Goal: Find specific page/section: Find specific page/section

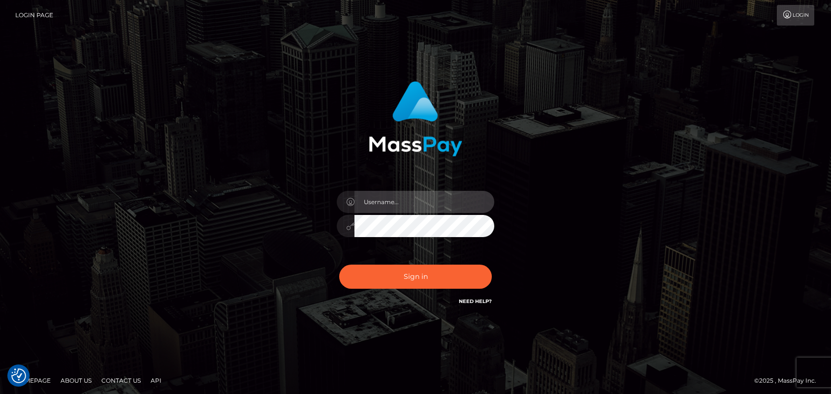
type input "[DOMAIN_NAME]"
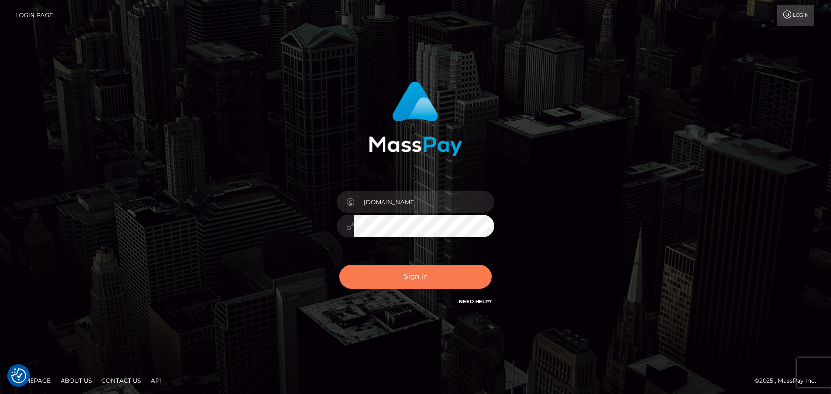
click at [410, 274] on button "Sign in" at bounding box center [415, 277] width 153 height 24
click at [416, 278] on div "Sign in Need Help?" at bounding box center [415, 281] width 172 height 44
type input "[DOMAIN_NAME]"
click at [417, 278] on button "Sign in" at bounding box center [415, 277] width 153 height 24
click at [414, 275] on button "Sign in" at bounding box center [415, 277] width 153 height 24
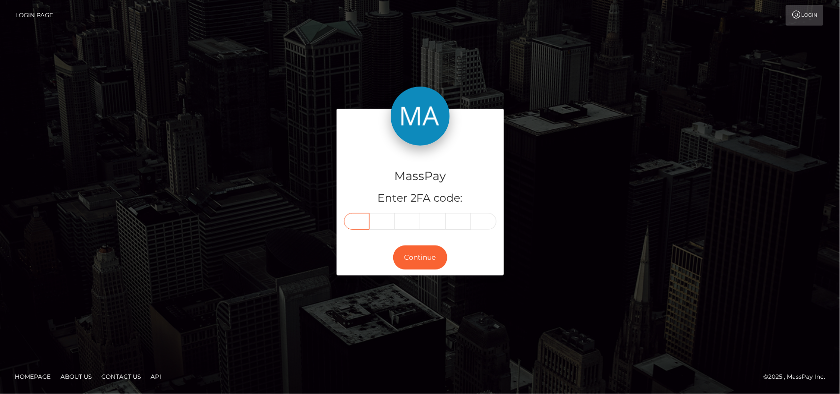
click at [360, 218] on input "text" at bounding box center [357, 221] width 26 height 17
type input "3"
type input "7"
type input "4"
type input "1"
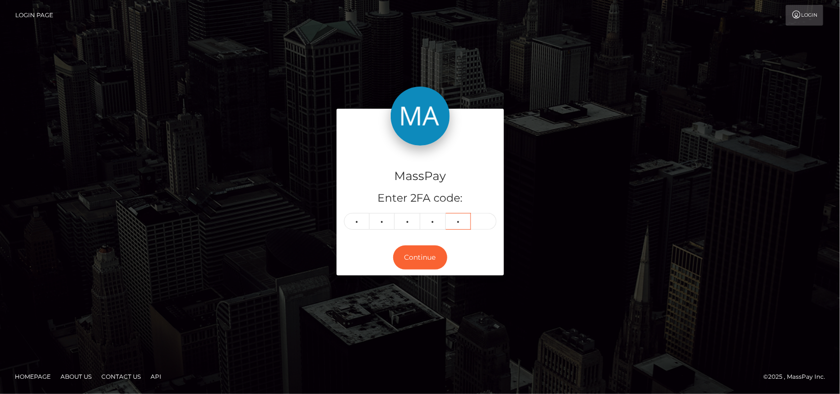
type input "0"
type input "5"
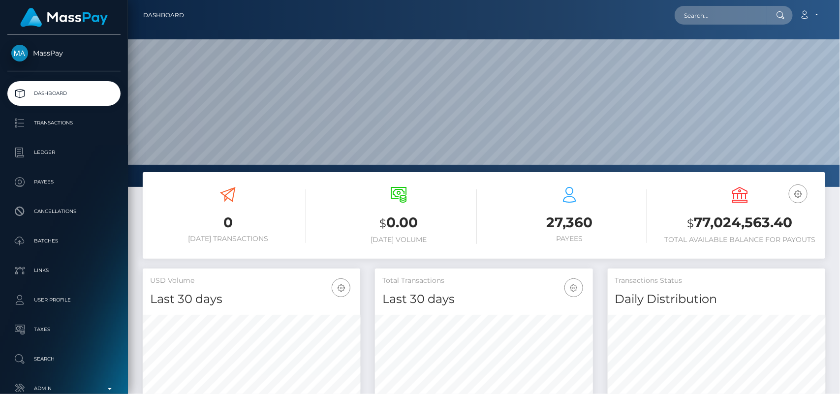
scroll to position [174, 218]
click at [710, 11] on input "text" at bounding box center [721, 15] width 93 height 19
paste input "ariannealonto1948@gmail.com"
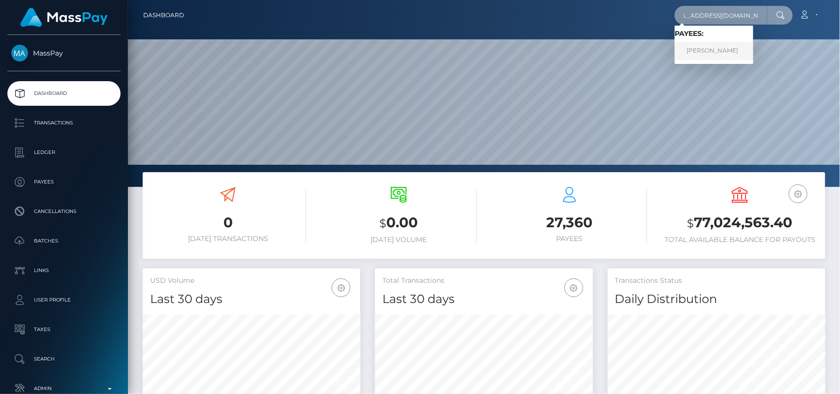
type input "ariannealonto1948@gmail.com"
click at [709, 53] on link "Arianne Alonto" at bounding box center [714, 51] width 79 height 18
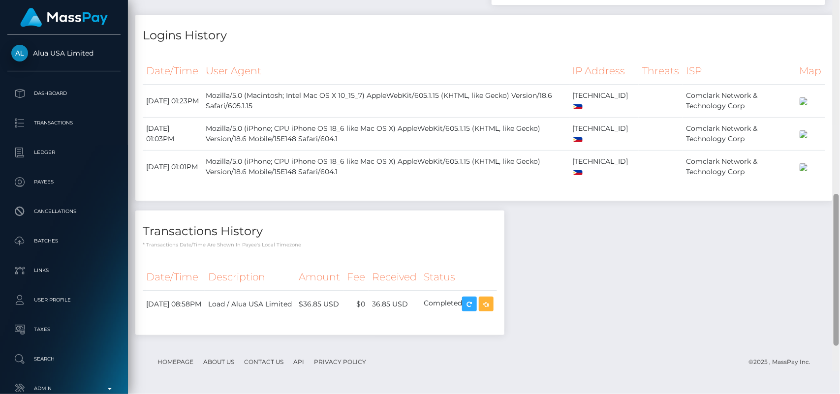
scroll to position [629, 0]
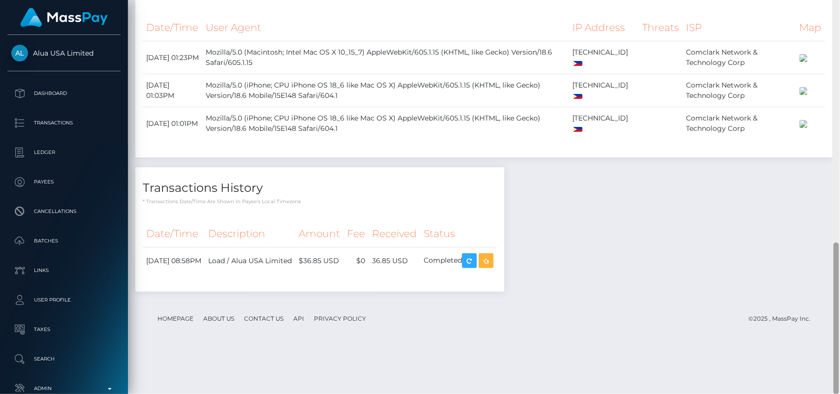
drag, startPoint x: 836, startPoint y: 89, endPoint x: 840, endPoint y: 319, distance: 229.5
click at [840, 319] on div at bounding box center [836, 197] width 7 height 395
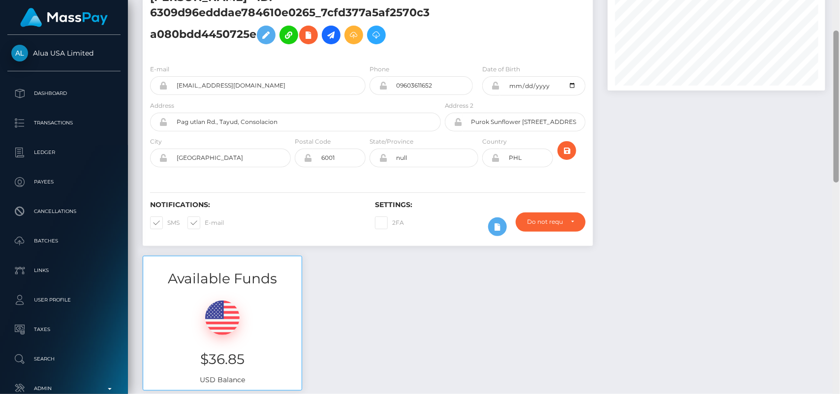
scroll to position [0, 0]
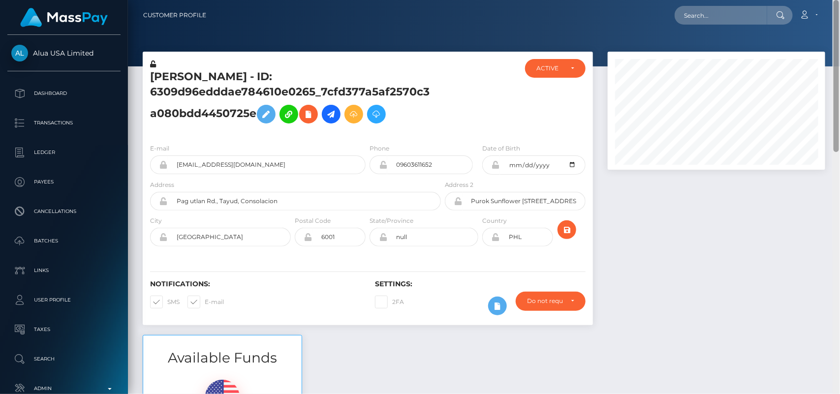
drag, startPoint x: 836, startPoint y: 287, endPoint x: 756, endPoint y: 21, distance: 277.7
click at [756, 21] on div "Customer Profile Loading... Loading..." at bounding box center [484, 197] width 712 height 394
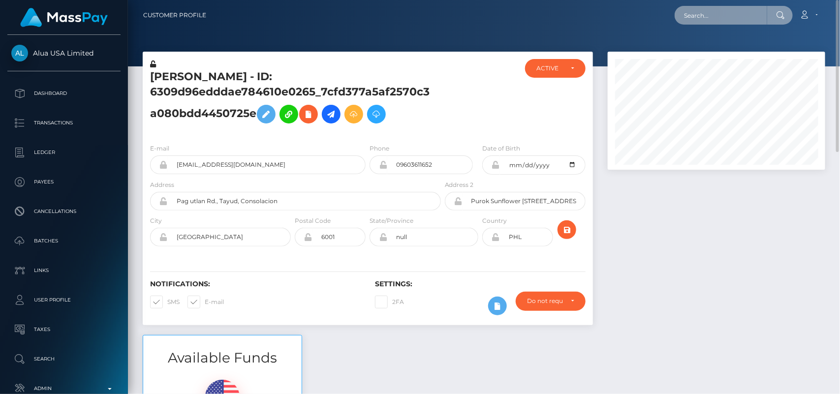
click at [727, 15] on input "text" at bounding box center [721, 15] width 93 height 19
paste input "[EMAIL_ADDRESS][DOMAIN_NAME]"
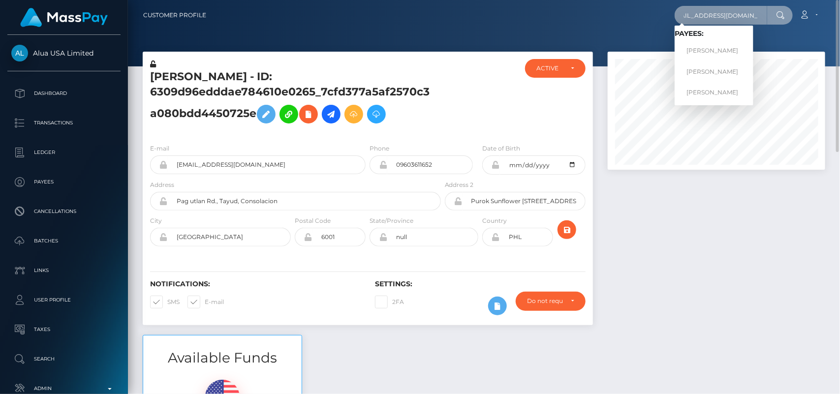
type input "[EMAIL_ADDRESS][DOMAIN_NAME]"
click at [709, 43] on link "[PERSON_NAME]" at bounding box center [714, 51] width 79 height 18
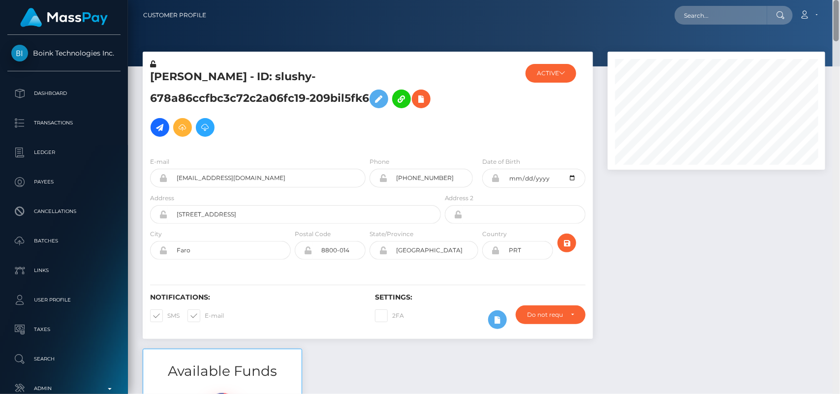
drag, startPoint x: 837, startPoint y: 36, endPoint x: 810, endPoint y: -25, distance: 66.3
click at [810, 0] on html "Boink Technologies Inc. Dashboard Transactions Ledger Payees" at bounding box center [420, 197] width 840 height 394
click at [731, 20] on input "text" at bounding box center [721, 15] width 93 height 19
paste input "[EMAIL_ADDRESS][DOMAIN_NAME]"
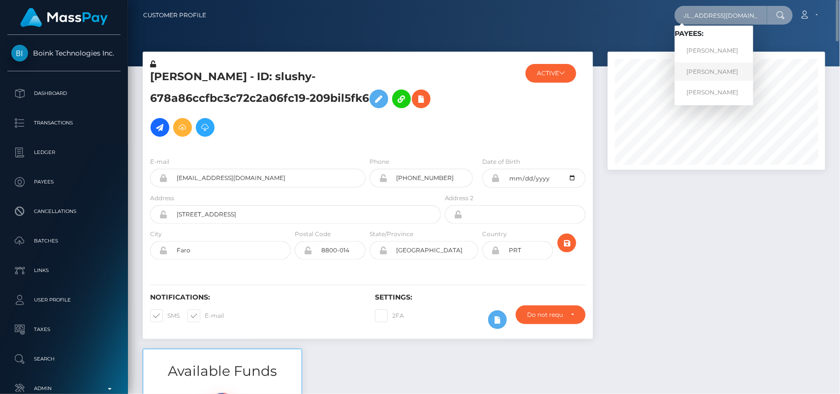
type input "[EMAIL_ADDRESS][DOMAIN_NAME]"
click at [719, 69] on link "[PERSON_NAME]" at bounding box center [714, 72] width 79 height 18
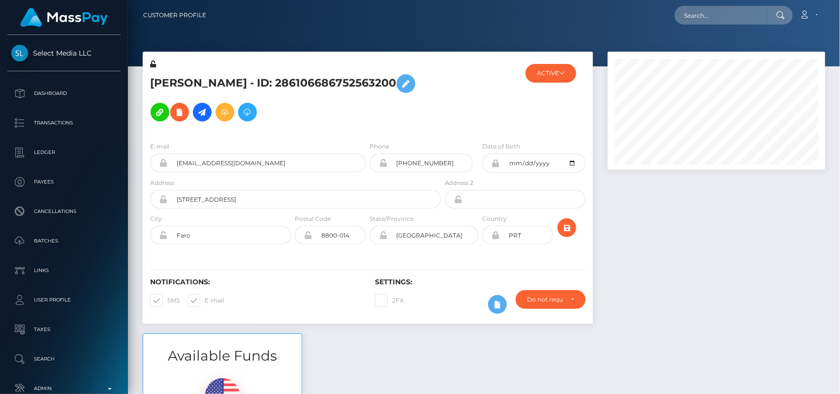
scroll to position [118, 218]
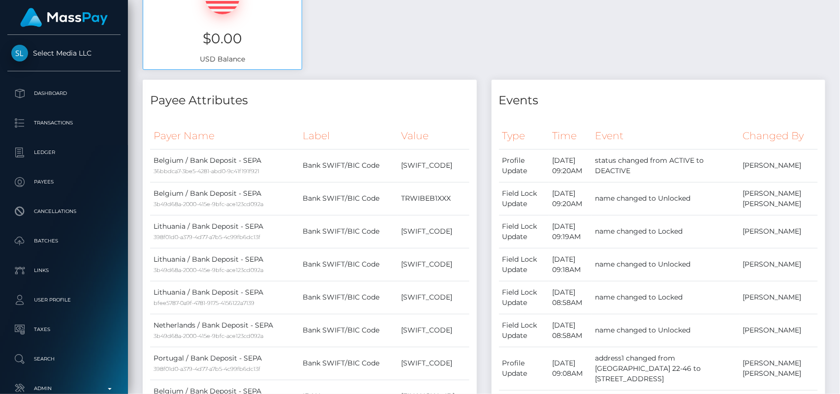
drag, startPoint x: 0, startPoint y: 0, endPoint x: 836, endPoint y: 149, distance: 848.8
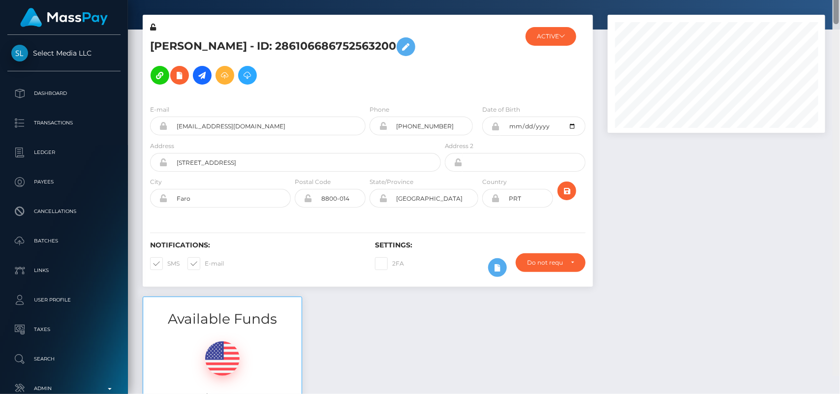
scroll to position [0, 0]
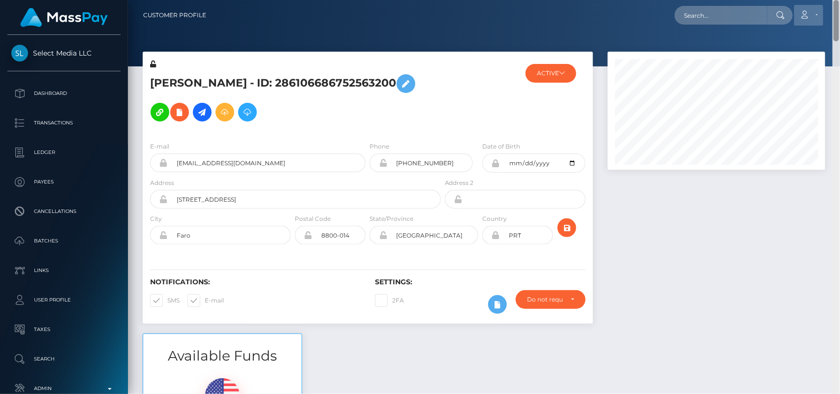
drag, startPoint x: 836, startPoint y: 200, endPoint x: 808, endPoint y: 5, distance: 196.8
click at [808, 5] on div "Customer Profile Loading... Loading..." at bounding box center [484, 197] width 712 height 394
click at [687, 17] on input "text" at bounding box center [721, 15] width 93 height 19
paste input "nikkihollandcam@gmail.com"
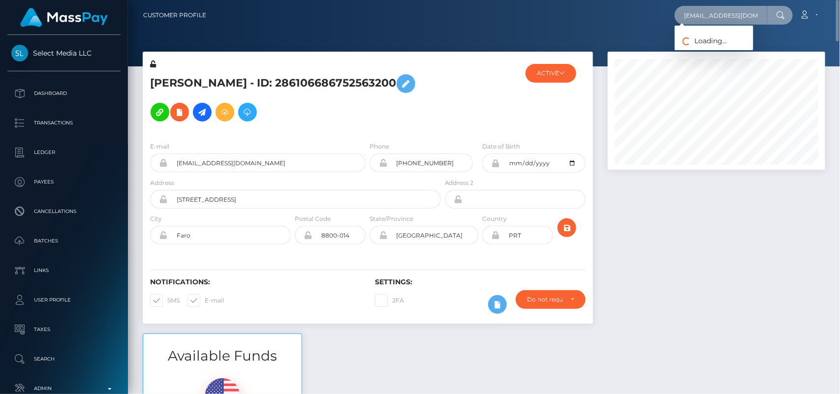
scroll to position [0, 15]
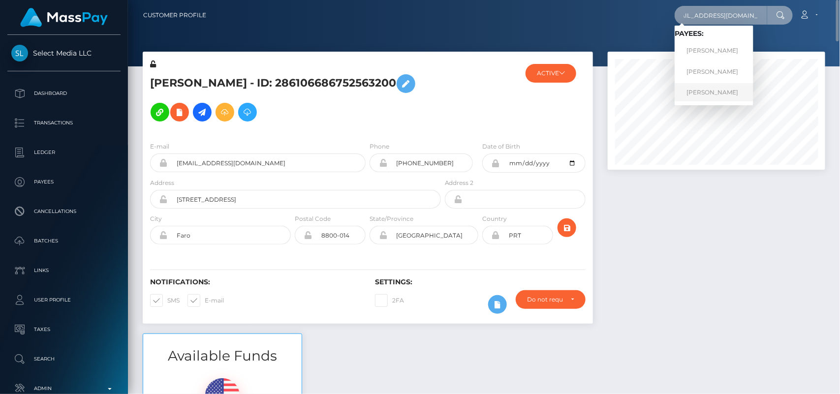
type input "nikkihollandcam@gmail.com"
click at [698, 86] on link "NICOLE OLIVEIRA" at bounding box center [714, 92] width 79 height 18
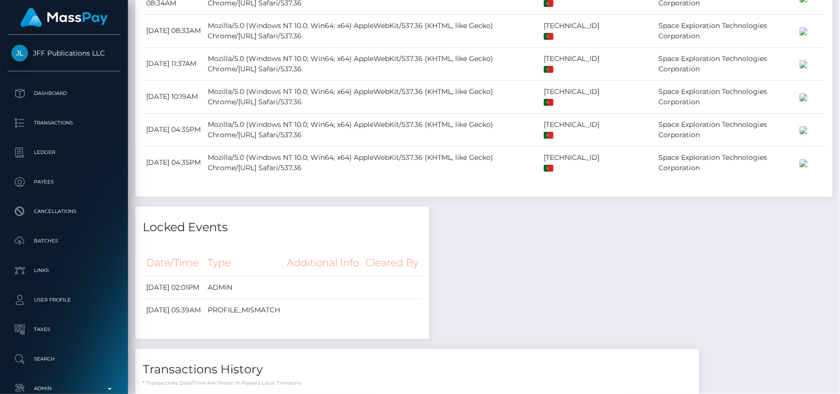
scroll to position [3332, 0]
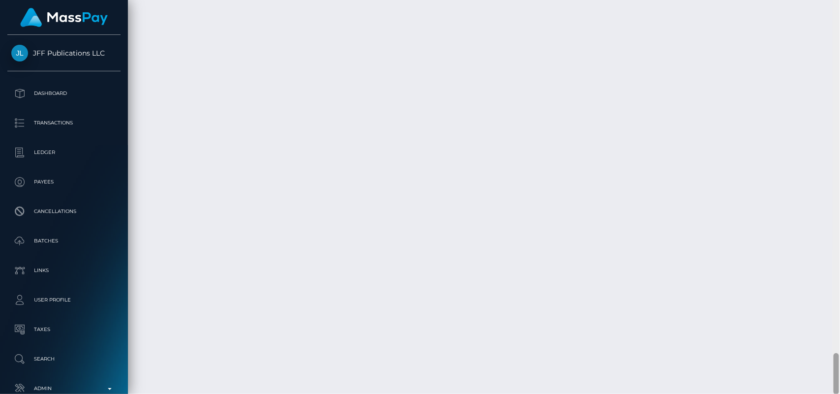
drag, startPoint x: 836, startPoint y: 28, endPoint x: 840, endPoint y: 419, distance: 391.0
click at [840, 394] on html "JFF Publications LLC Dashboard Transactions Ledger Payees Batches" at bounding box center [420, 197] width 840 height 394
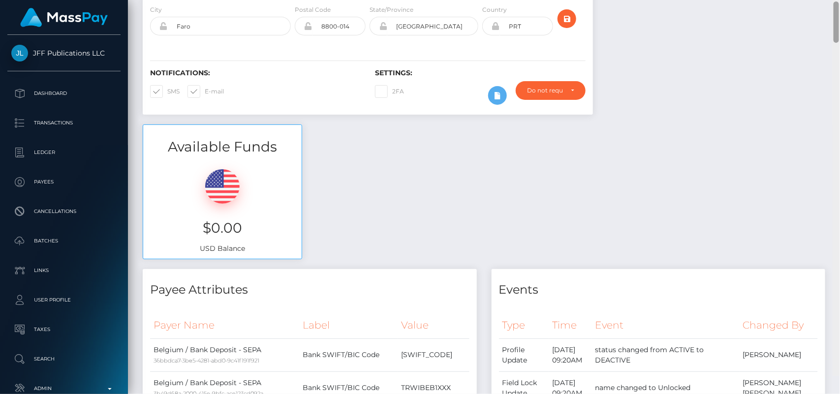
scroll to position [376, 0]
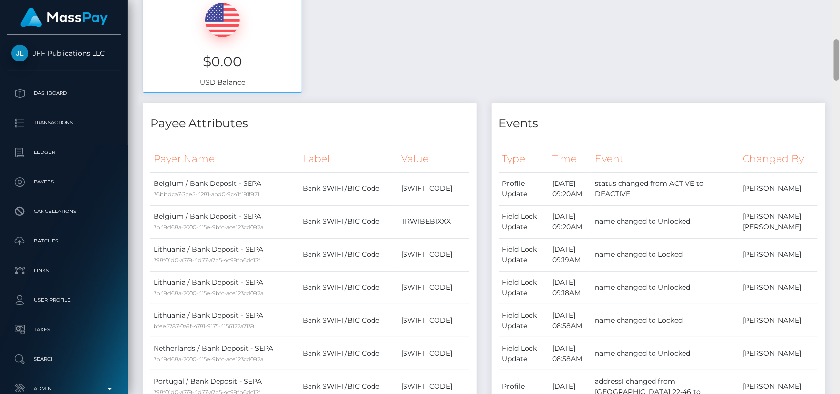
drag, startPoint x: 838, startPoint y: 376, endPoint x: 802, endPoint y: 62, distance: 315.7
click at [802, 62] on div "Customer Profile Loading... Loading..." at bounding box center [484, 197] width 712 height 394
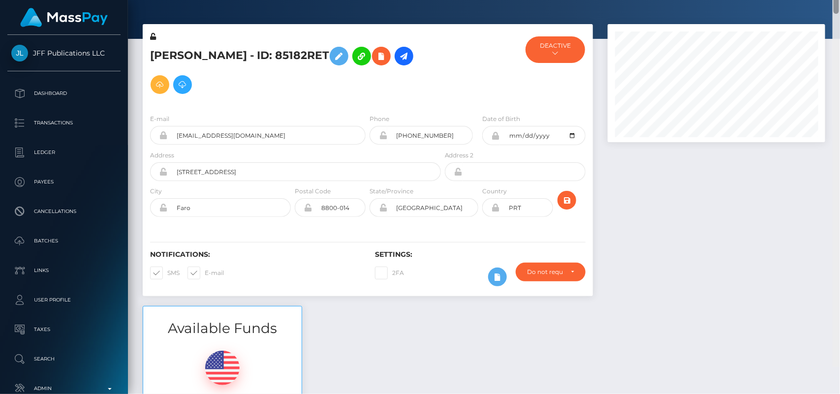
scroll to position [0, 0]
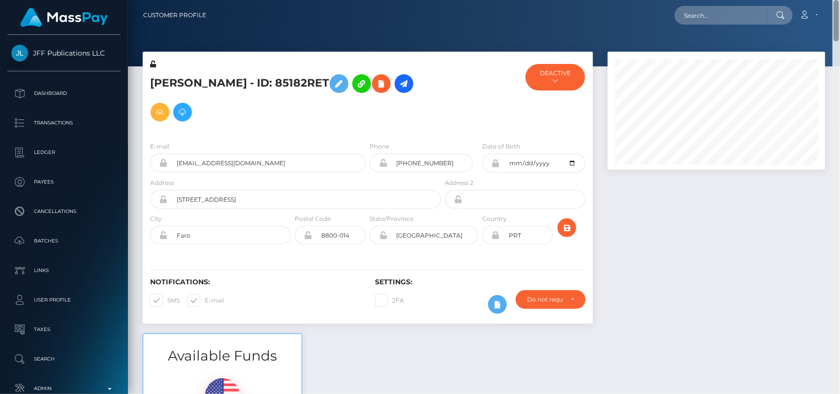
drag, startPoint x: 838, startPoint y: 61, endPoint x: 828, endPoint y: 5, distance: 56.0
click at [828, 5] on div "Customer Profile Loading... Loading..." at bounding box center [484, 197] width 712 height 394
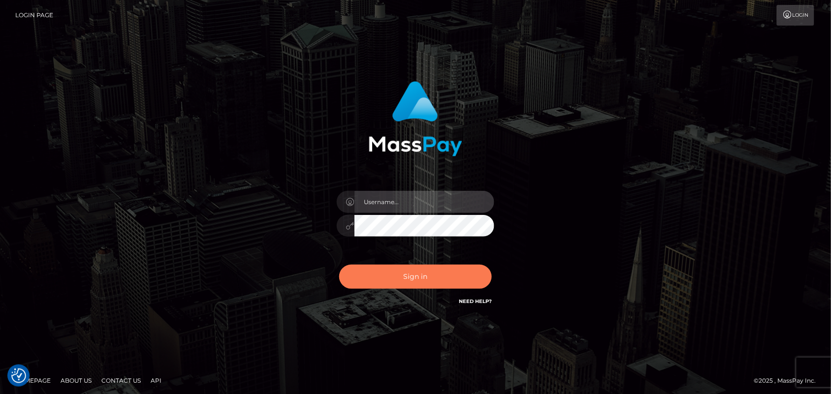
type input "Pk.es"
click at [416, 287] on button "Sign in" at bounding box center [415, 277] width 153 height 24
type input "[DOMAIN_NAME]"
click at [419, 278] on button "Sign in" at bounding box center [415, 277] width 153 height 24
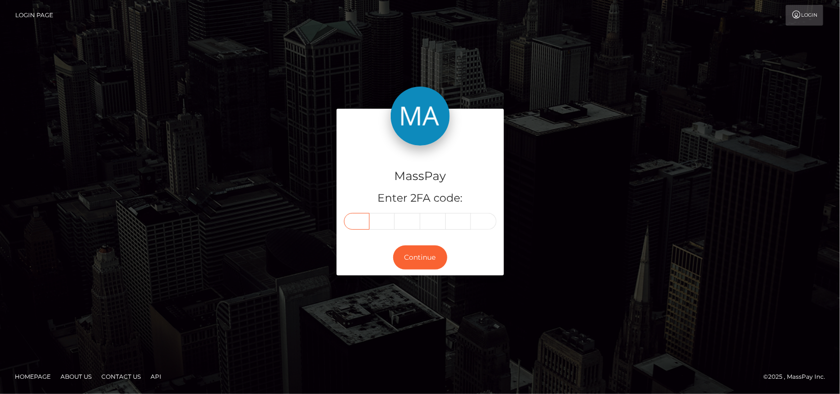
click at [358, 222] on input "text" at bounding box center [357, 221] width 26 height 17
type input "6"
type input "5"
type input "0"
type input "3"
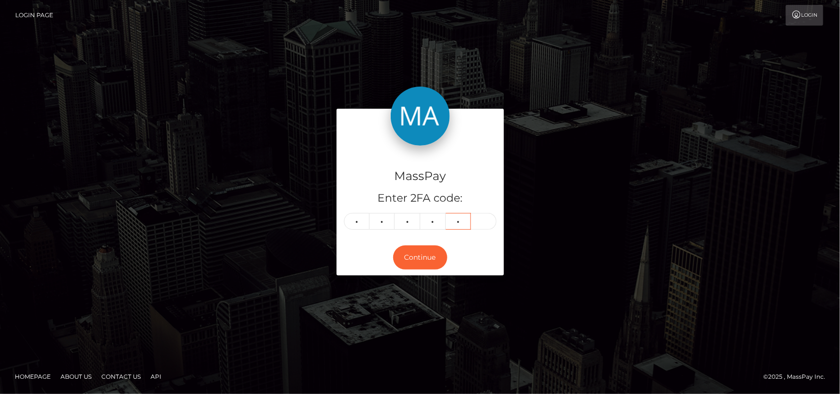
type input "2"
type input "1"
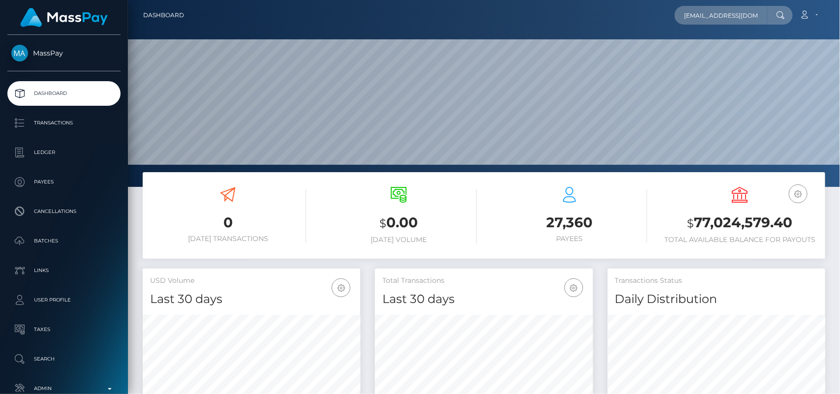
scroll to position [174, 218]
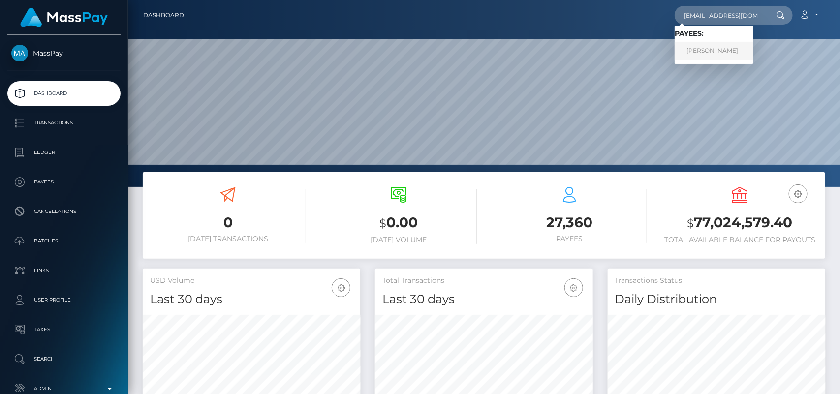
type input "[EMAIL_ADDRESS][DOMAIN_NAME]"
click at [698, 48] on link "Jerry Huff" at bounding box center [714, 51] width 79 height 18
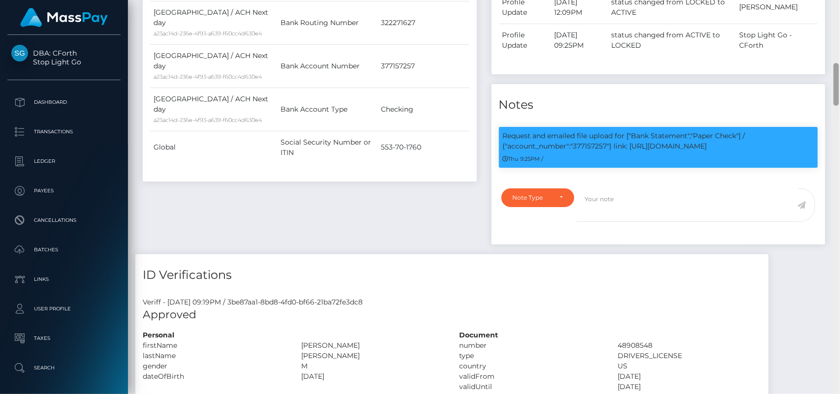
scroll to position [573, 0]
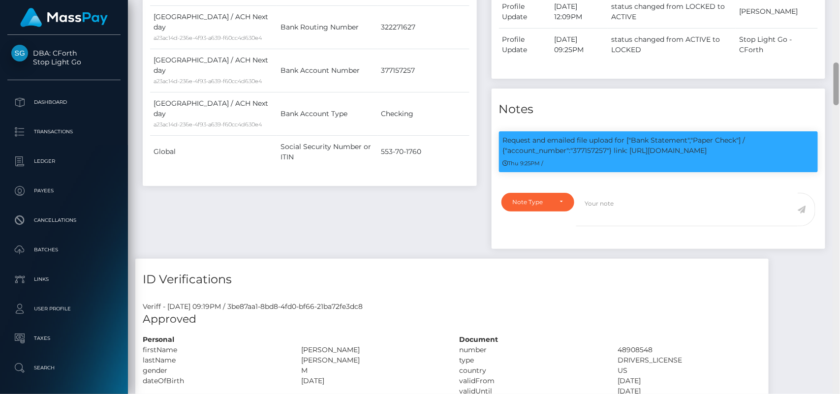
drag, startPoint x: 837, startPoint y: 42, endPoint x: 836, endPoint y: 92, distance: 49.7
click at [836, 92] on div at bounding box center [836, 84] width 5 height 43
drag, startPoint x: 592, startPoint y: 139, endPoint x: 723, endPoint y: 150, distance: 131.0
click at [723, 150] on p "Request and emailed file upload for ["Bank Statement","Paper Check"] / {"accoun…" at bounding box center [659, 145] width 312 height 21
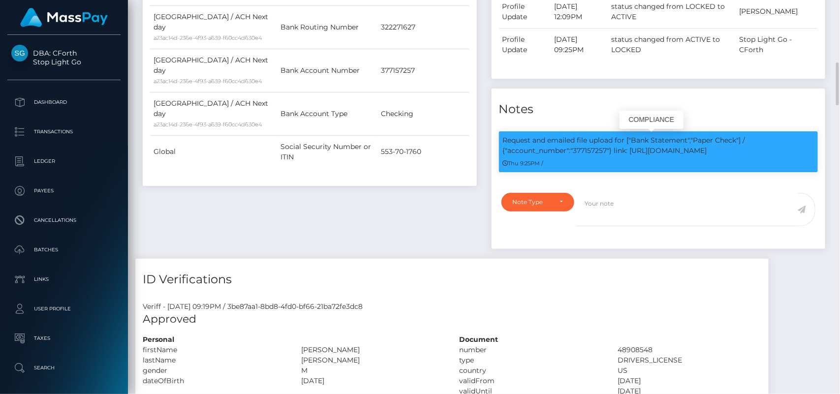
copy p "upload for ["Bank Statement","Paper Check"] / {"account_number":"377157257"} li…"
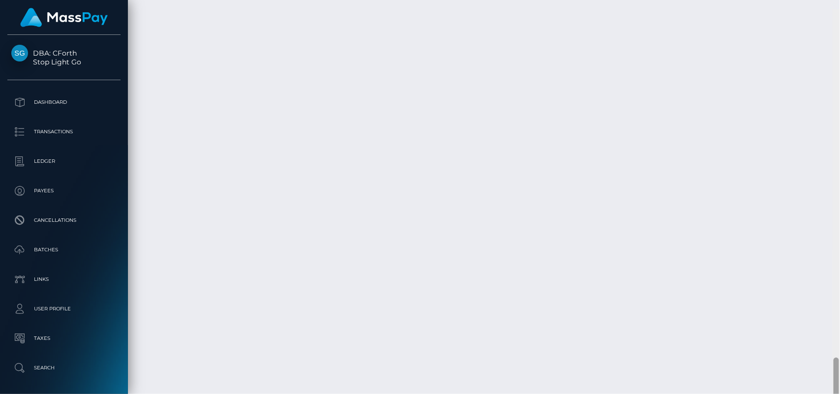
scroll to position [3193, 0]
drag, startPoint x: 836, startPoint y: 77, endPoint x: 840, endPoint y: 363, distance: 286.6
click at [840, 363] on div at bounding box center [836, 197] width 7 height 395
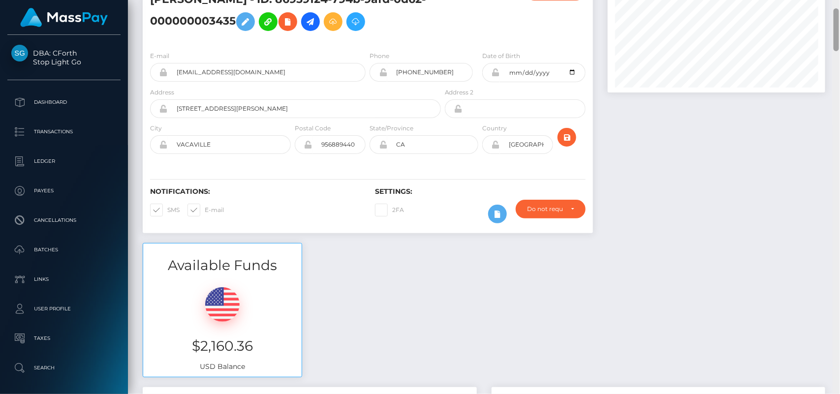
scroll to position [0, 0]
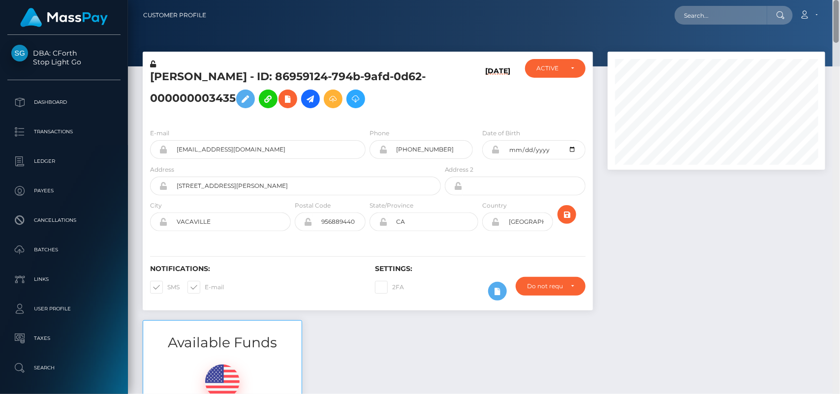
drag, startPoint x: 838, startPoint y: 370, endPoint x: 793, endPoint y: 3, distance: 369.7
click at [793, 3] on div "Customer Profile Loading... Loading..." at bounding box center [484, 197] width 712 height 394
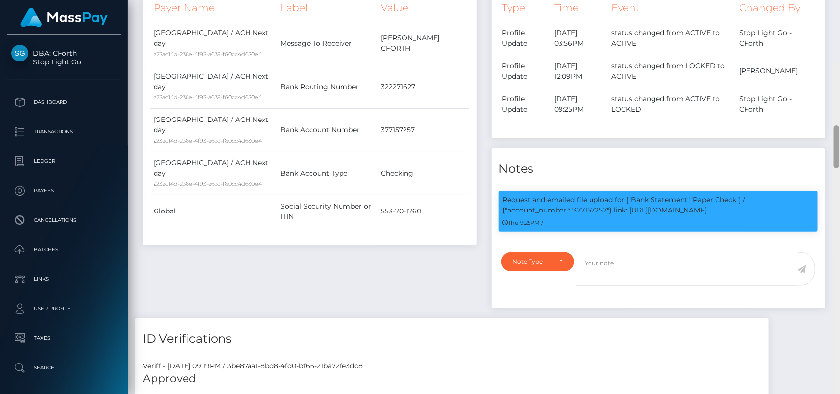
scroll to position [603, 0]
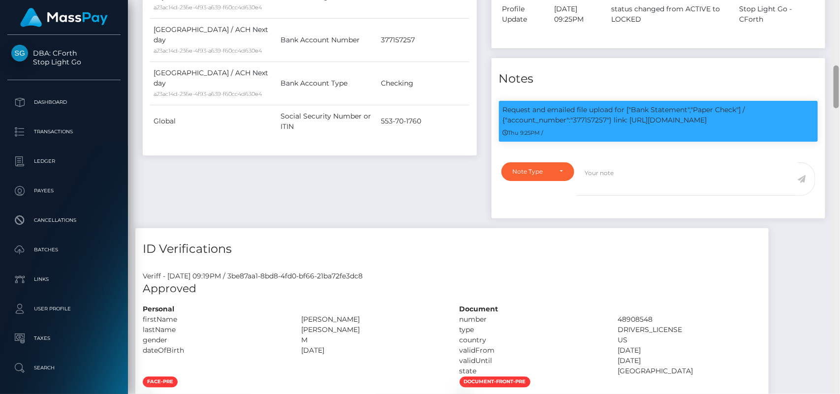
drag, startPoint x: 836, startPoint y: 31, endPoint x: 840, endPoint y: 97, distance: 66.1
click at [840, 97] on div at bounding box center [836, 197] width 7 height 395
click at [724, 172] on textarea at bounding box center [688, 179] width 222 height 34
